Goal: Task Accomplishment & Management: Use online tool/utility

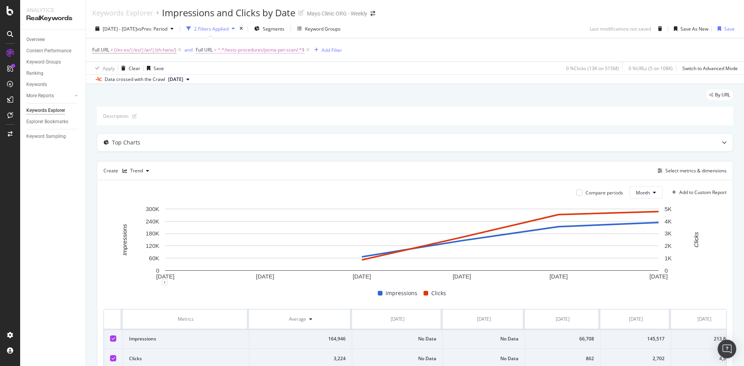
click at [267, 48] on span "^.*/tests-procedures/psma-pet-scan/.*$" at bounding box center [261, 50] width 87 height 11
paste input "[URL][DOMAIN_NAME][MEDICAL_DATA]"
drag, startPoint x: 232, startPoint y: 82, endPoint x: 124, endPoint y: 79, distance: 107.7
click at [124, 79] on body "Analytics RealKeywords Overview Content Performance Keyword Groups Ranking Keyw…" at bounding box center [372, 183] width 744 height 366
drag, startPoint x: 205, startPoint y: 81, endPoint x: 264, endPoint y: 79, distance: 58.9
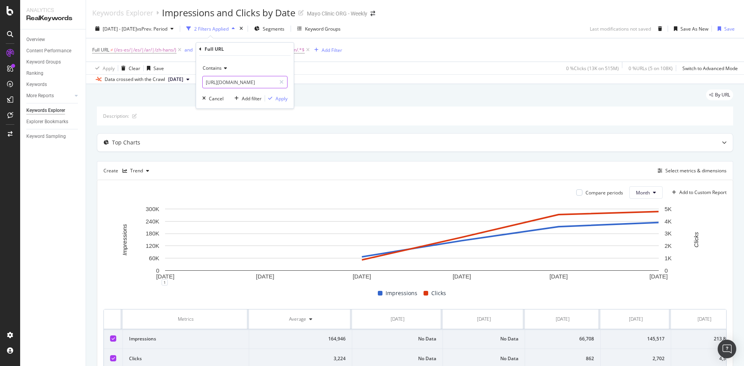
click at [264, 79] on input "[URL][DOMAIN_NAME]" at bounding box center [239, 82] width 73 height 12
type input "/diseases-conditions/burkitt-lymphoma/"
click at [288, 102] on div "Contains /diseases-conditions/burkitt-lymphoma/ Cancel Add filter Apply" at bounding box center [245, 82] width 98 height 53
click at [284, 100] on div "Apply" at bounding box center [281, 98] width 12 height 7
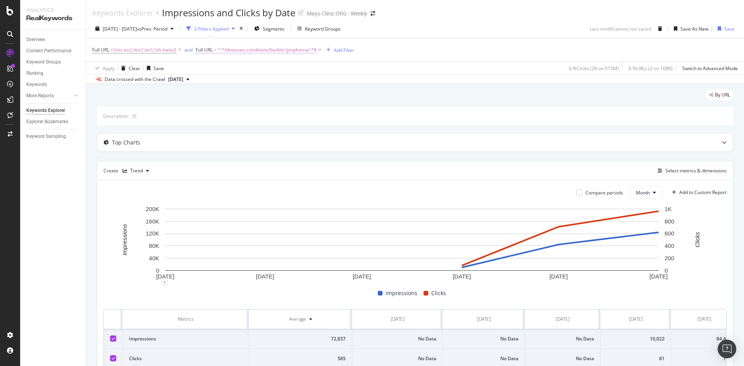
click at [265, 48] on span "^.*/diseases-conditions/burkitt-lymphoma/.*$" at bounding box center [267, 50] width 99 height 11
paste input "[URL][DOMAIN_NAME][MEDICAL_DATA]"
drag, startPoint x: 216, startPoint y: 79, endPoint x: 117, endPoint y: 76, distance: 99.2
click at [117, 77] on body "Analytics RealKeywords Overview Content Performance Keyword Groups Ranking Keyw…" at bounding box center [372, 183] width 744 height 366
click at [206, 83] on input "[URL][DOMAIN_NAME][MEDICAL_DATA]" at bounding box center [239, 82] width 73 height 12
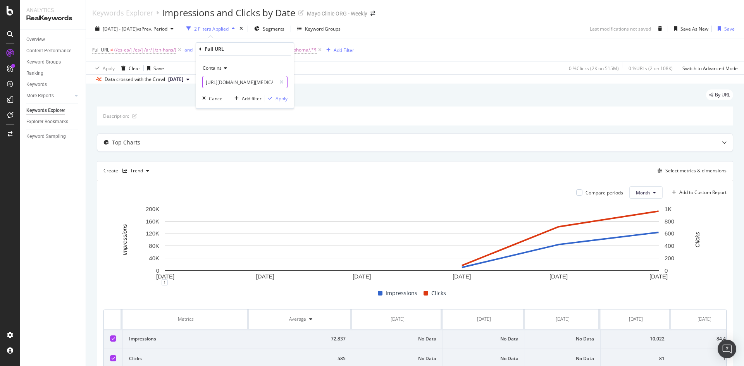
drag, startPoint x: 206, startPoint y: 83, endPoint x: 265, endPoint y: 84, distance: 58.5
click at [265, 84] on input "[URL][DOMAIN_NAME][MEDICAL_DATA]" at bounding box center [239, 82] width 73 height 12
type input "/diseases-conditions/diffuse-large-[MEDICAL_DATA]-lymphoma/"
click at [279, 99] on div "Apply" at bounding box center [281, 98] width 12 height 7
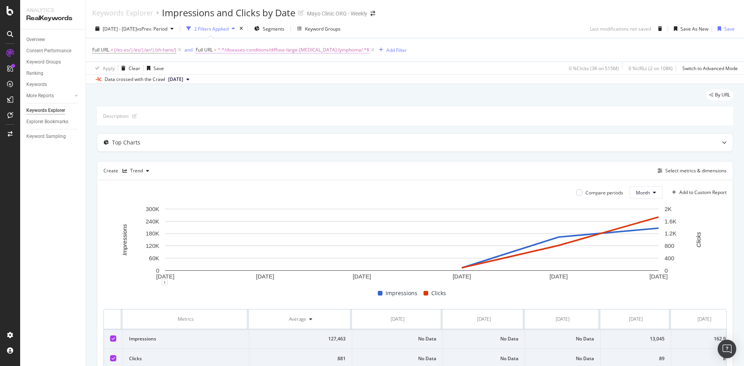
click at [234, 46] on span "^.*/diseases-conditions/diffuse-large-[MEDICAL_DATA]-lymphoma/.*$" at bounding box center [293, 50] width 151 height 11
paste input "[URL][DOMAIN_NAME]"
drag, startPoint x: 215, startPoint y: 80, endPoint x: 163, endPoint y: 82, distance: 51.9
click at [163, 82] on body "Analytics RealKeywords Overview Content Performance Keyword Groups Ranking Keyw…" at bounding box center [372, 183] width 744 height 366
drag, startPoint x: 206, startPoint y: 84, endPoint x: 265, endPoint y: 82, distance: 59.3
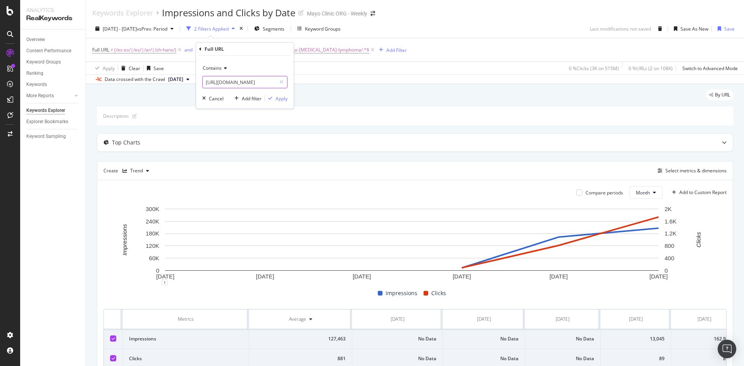
click at [265, 82] on input "[URL][DOMAIN_NAME]" at bounding box center [239, 82] width 73 height 12
type input "/diseases-conditions/follicular-lymphoma/"
click at [285, 100] on div "Apply" at bounding box center [281, 98] width 12 height 7
